Goal: Find specific fact: Find specific fact

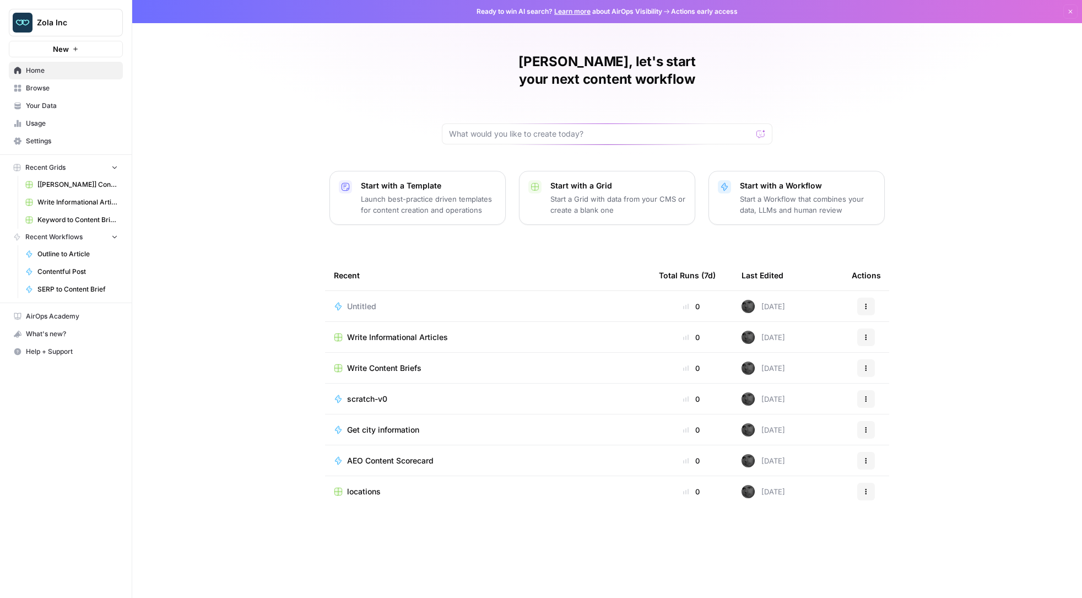
click at [35, 105] on span "Your Data" at bounding box center [72, 106] width 92 height 10
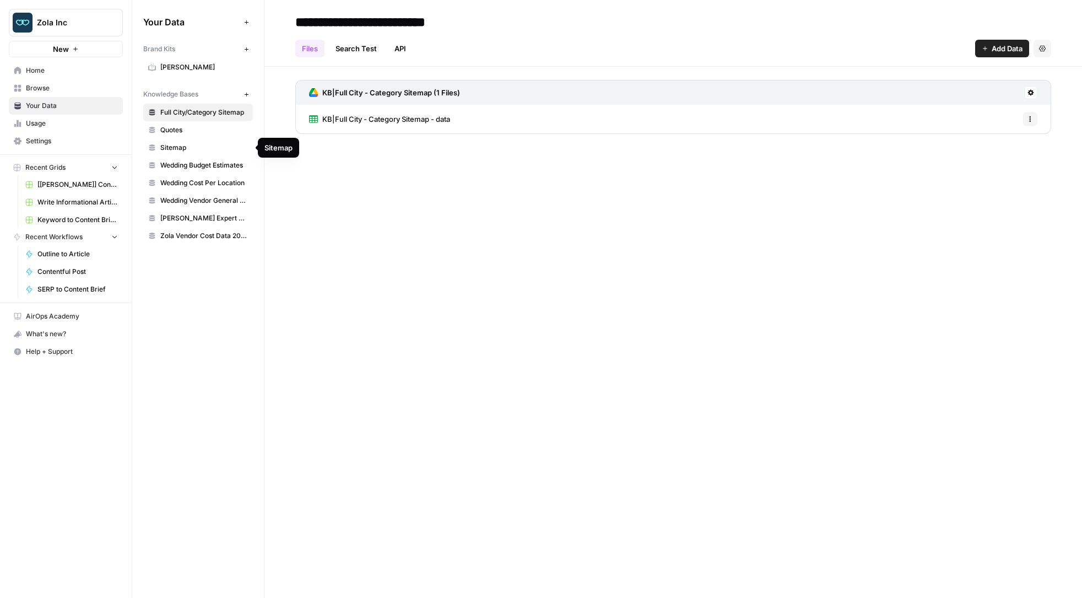
click at [180, 131] on span "Quotes" at bounding box center [204, 130] width 88 height 10
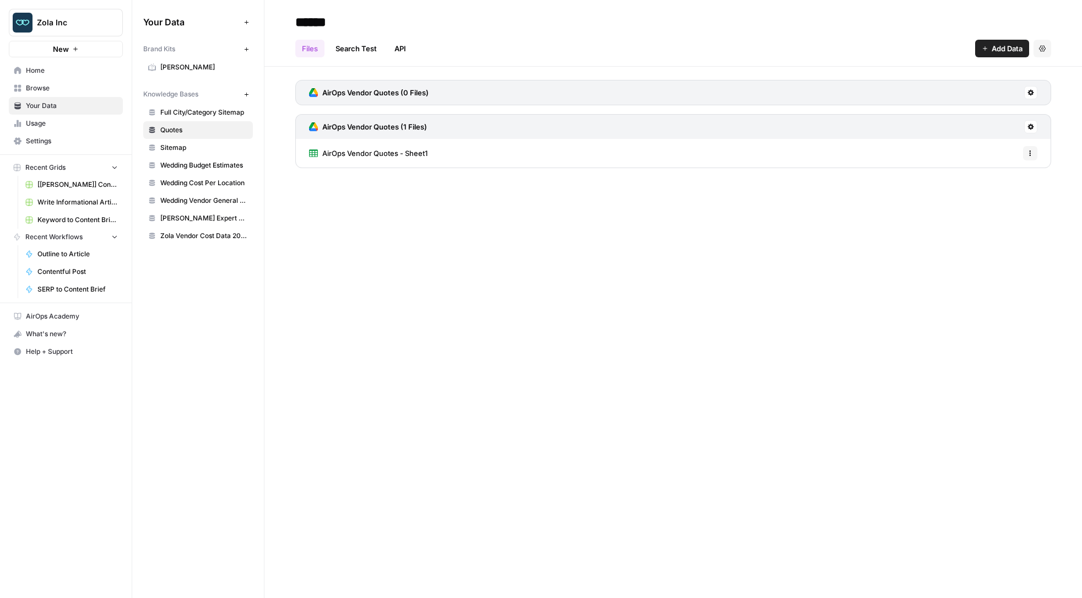
click at [330, 148] on span "AirOps Vendor Quotes - Sheet1" at bounding box center [374, 153] width 105 height 11
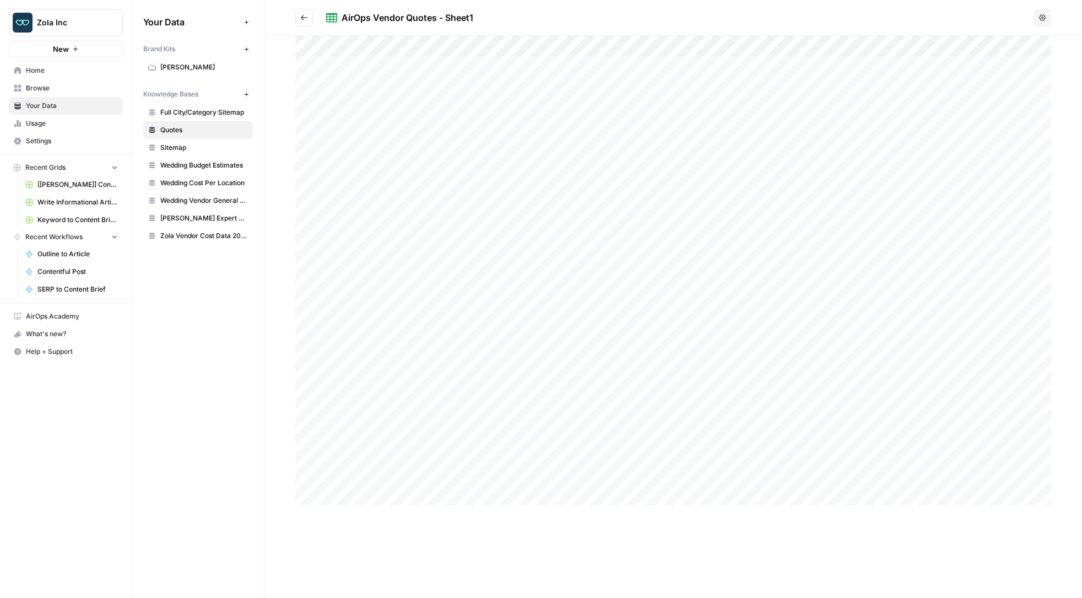
click at [784, 124] on div at bounding box center [673, 270] width 756 height 469
drag, startPoint x: 897, startPoint y: 52, endPoint x: 747, endPoint y: 50, distance: 149.3
click at [747, 50] on div "Head of Communications for [PERSON_NAME]" at bounding box center [907, 312] width 329 height 552
copy div "Head of Communications for [PERSON_NAME]"
click at [1058, 22] on icon "button" at bounding box center [1054, 22] width 9 height 9
